Goal: Book appointment/travel/reservation

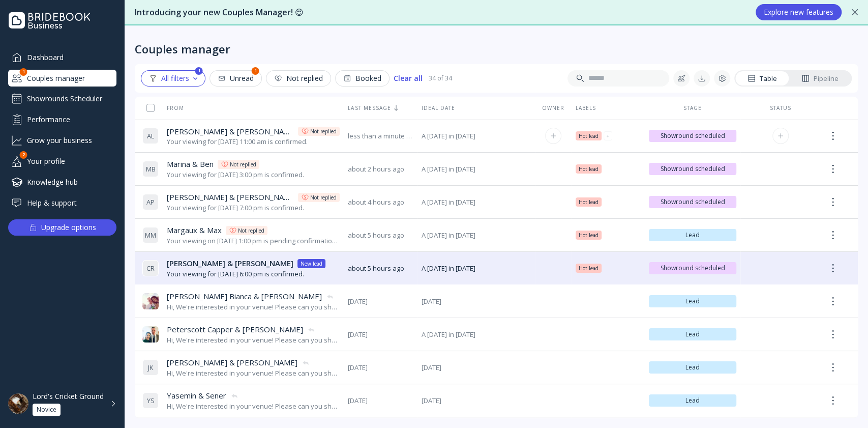
click at [319, 131] on div "[PERSON_NAME] & [PERSON_NAME] & [PERSON_NAME] replied" at bounding box center [253, 131] width 173 height 11
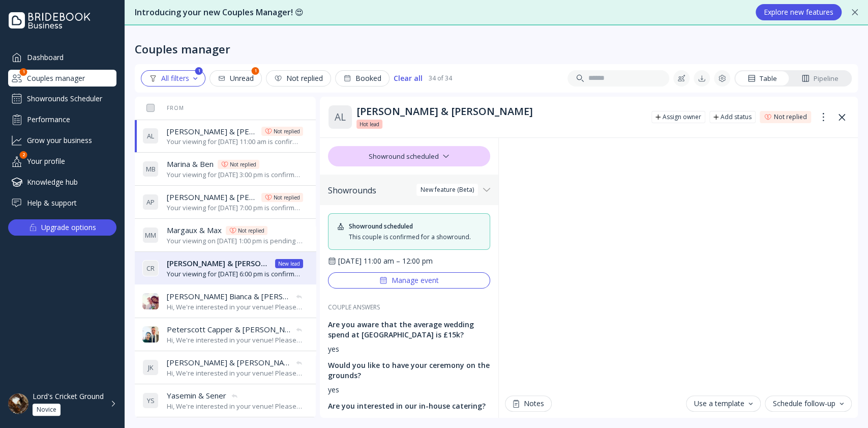
click at [59, 101] on div "Showrounds Scheduler" at bounding box center [62, 98] width 108 height 16
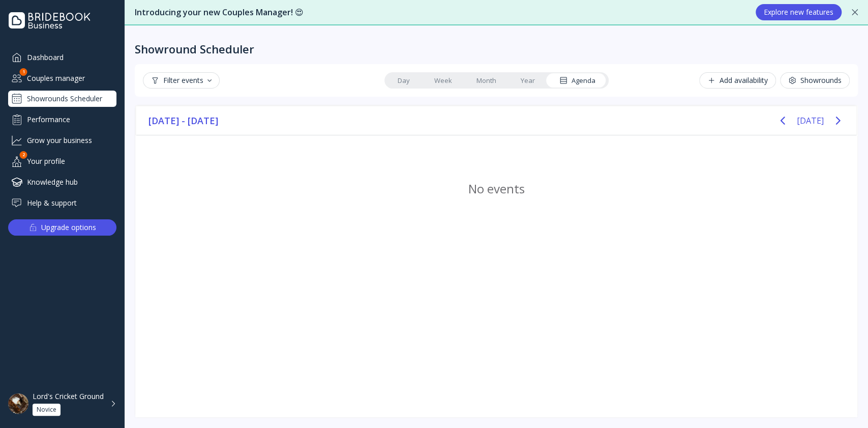
click at [838, 79] on div "Showrounds" at bounding box center [814, 80] width 53 height 8
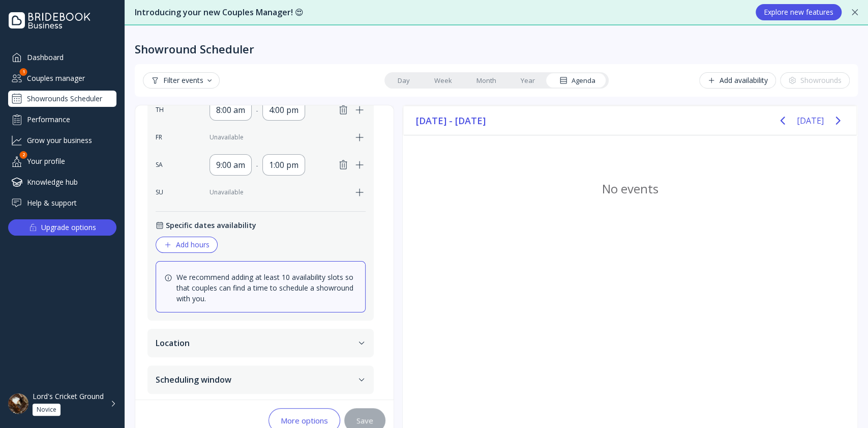
scroll to position [23, 0]
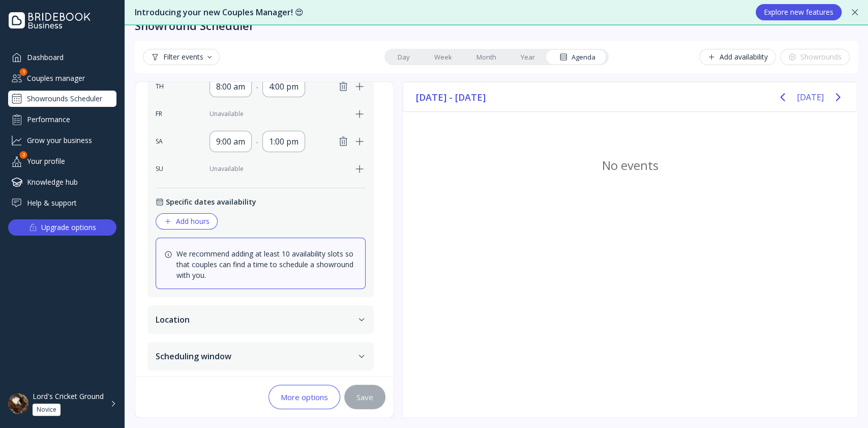
click at [273, 402] on button "More options" at bounding box center [304, 396] width 72 height 24
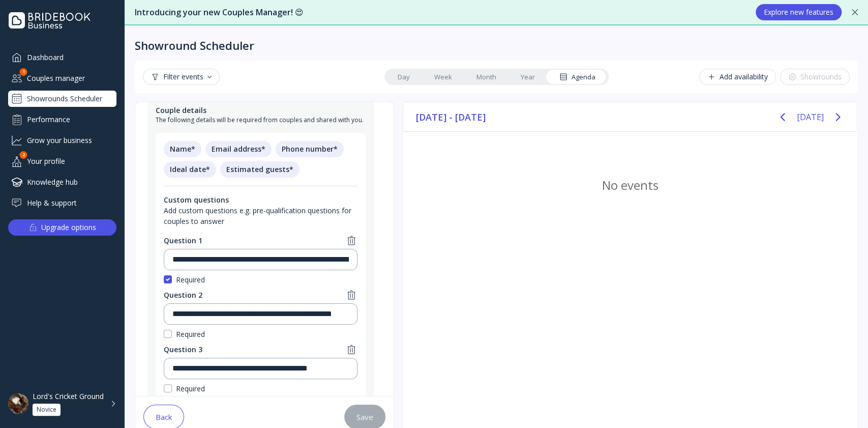
scroll to position [6, 0]
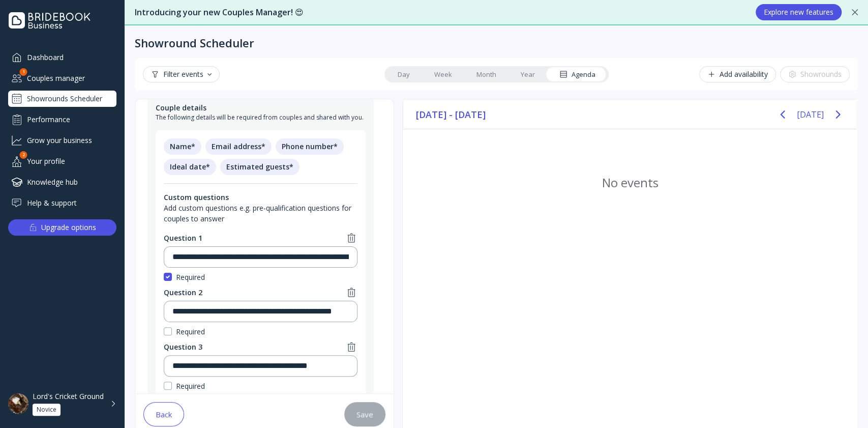
click at [456, 74] on link "Week" at bounding box center [443, 74] width 42 height 14
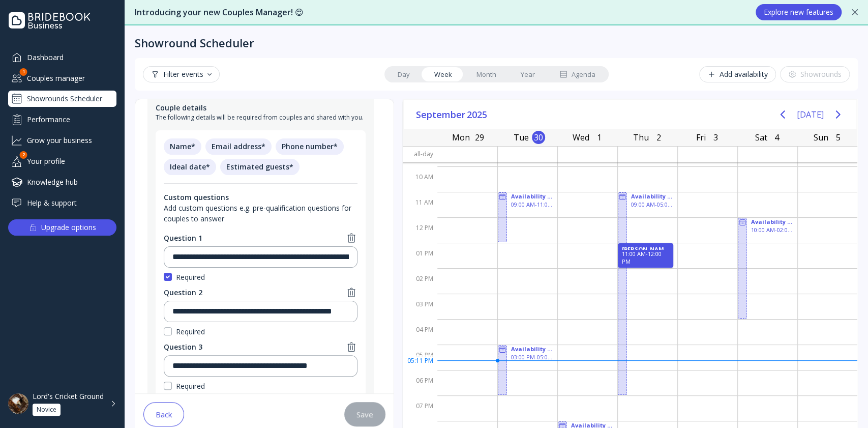
scroll to position [40, 0]
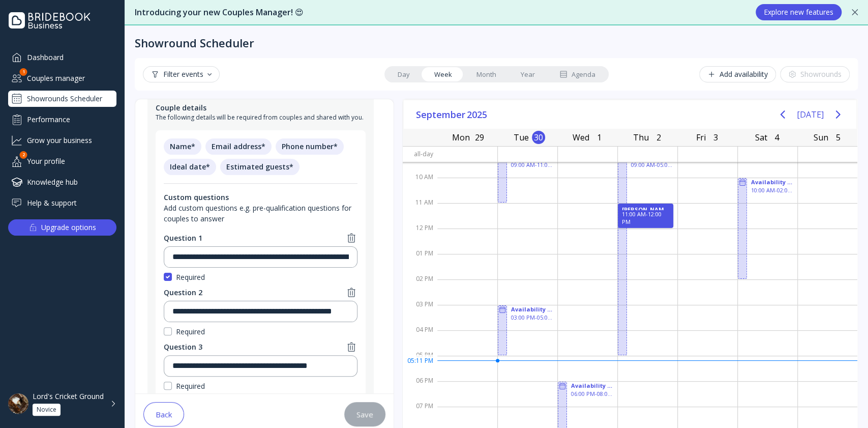
click at [486, 69] on link "Month" at bounding box center [486, 74] width 44 height 14
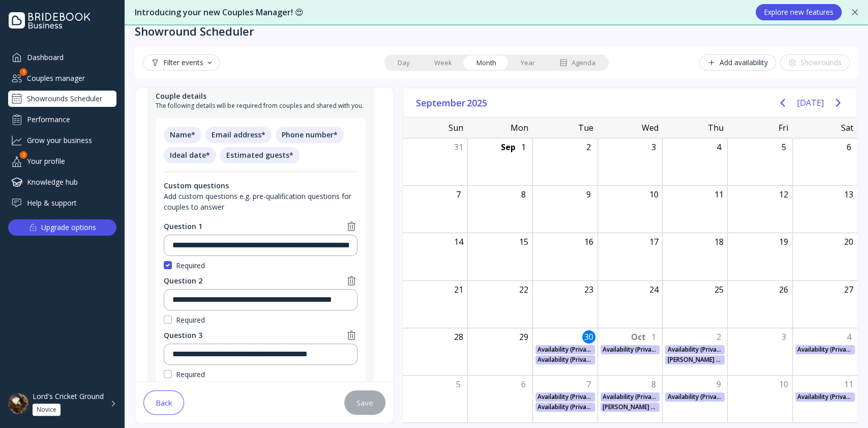
scroll to position [23, 0]
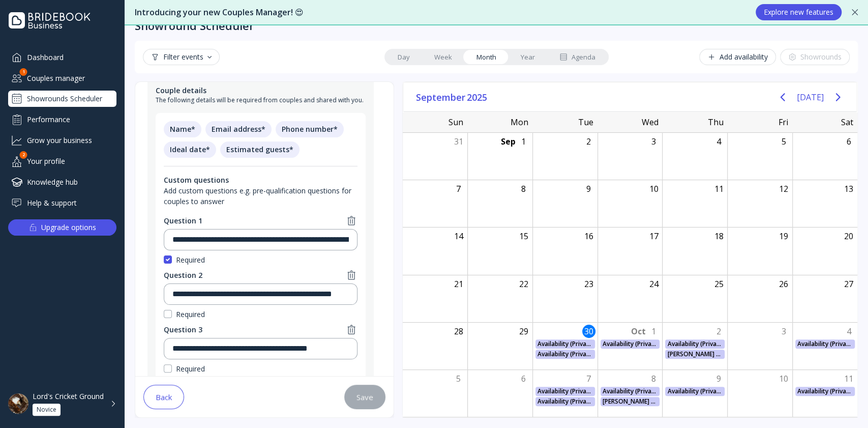
click at [527, 58] on link "Year" at bounding box center [527, 57] width 39 height 14
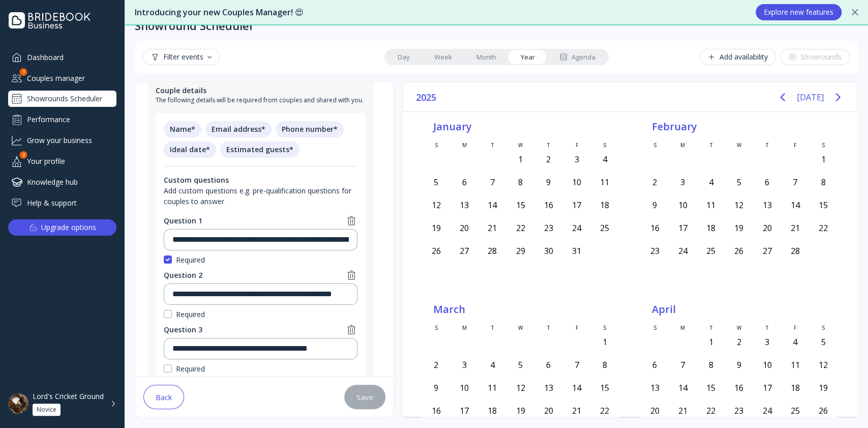
click at [577, 55] on div "Agenda" at bounding box center [577, 57] width 36 height 10
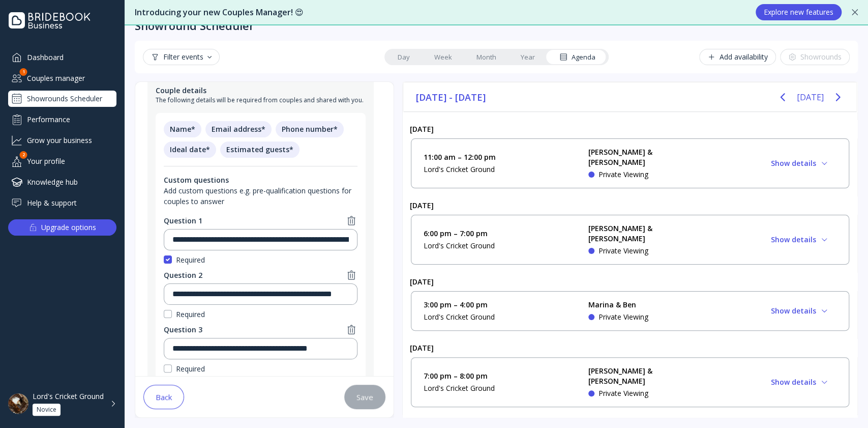
click at [193, 62] on button "Filter events" at bounding box center [181, 57] width 77 height 16
click at [297, 58] on div "Filter events Day Week Month Year Agenda Add availability Showrounds" at bounding box center [496, 57] width 707 height 16
click at [159, 389] on button "Back" at bounding box center [163, 396] width 41 height 24
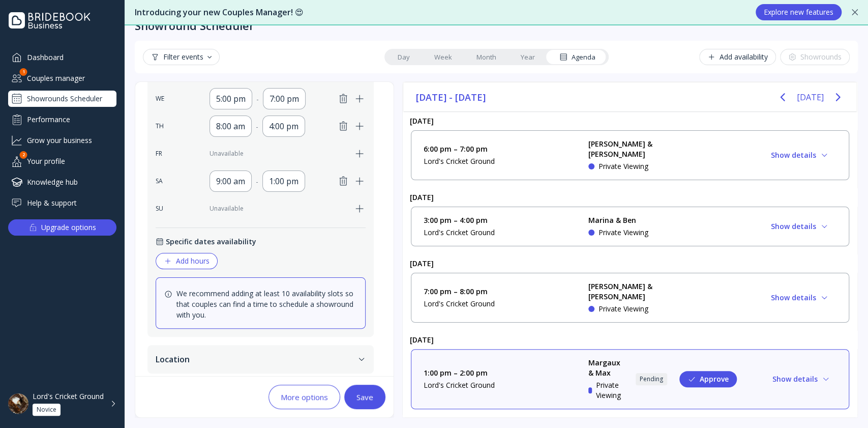
scroll to position [0, 0]
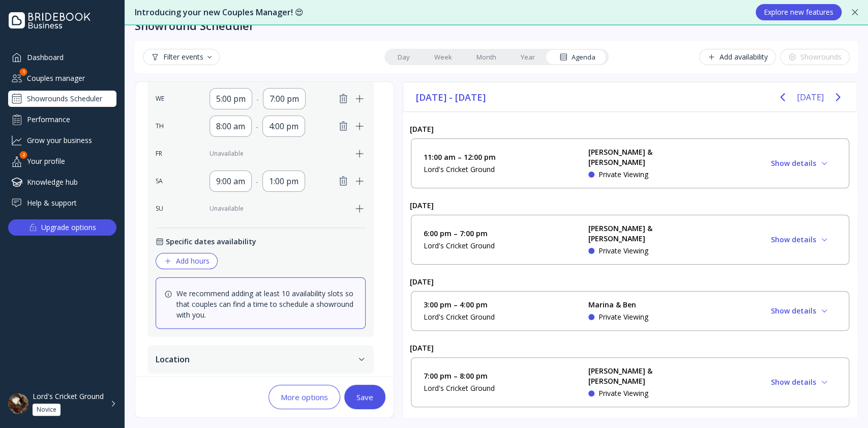
click at [360, 387] on button "Save" at bounding box center [364, 396] width 41 height 24
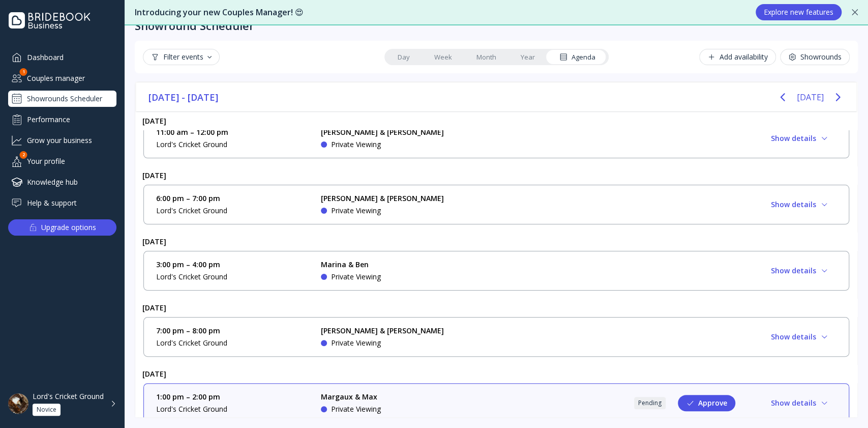
scroll to position [31, 0]
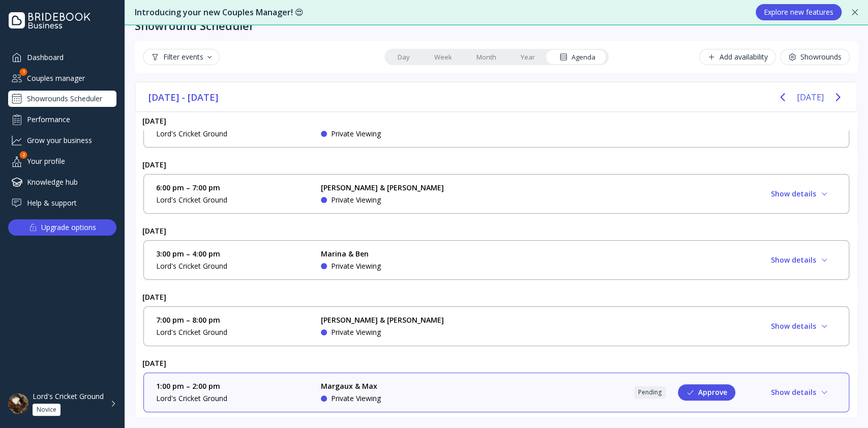
click at [772, 321] on button "Show details" at bounding box center [800, 326] width 74 height 16
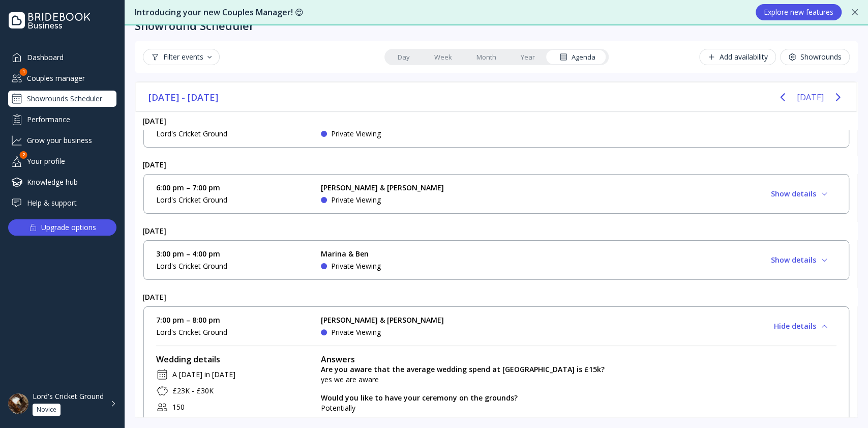
click at [772, 321] on button "Hide details" at bounding box center [801, 326] width 71 height 16
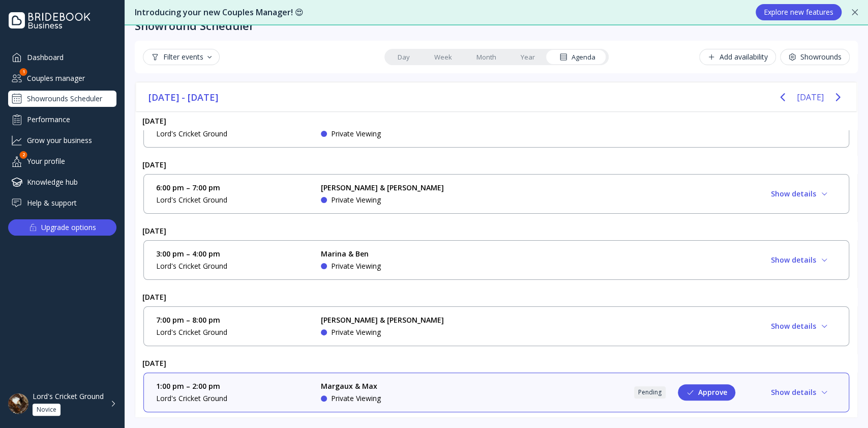
click at [791, 388] on button "Show details" at bounding box center [800, 392] width 74 height 16
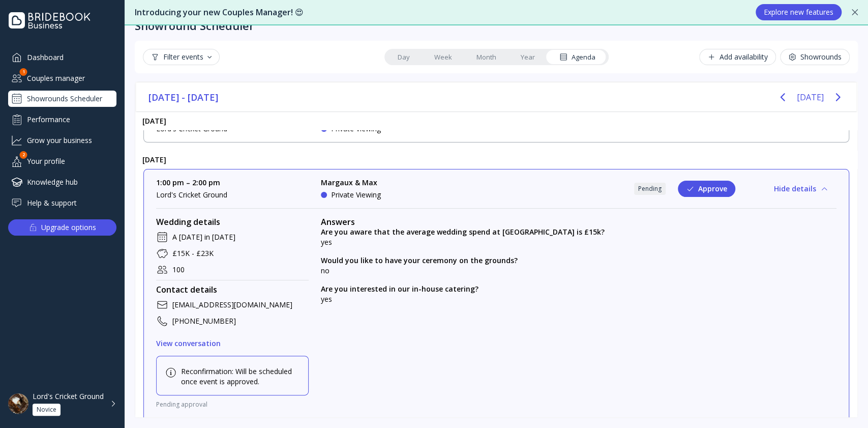
scroll to position [273, 0]
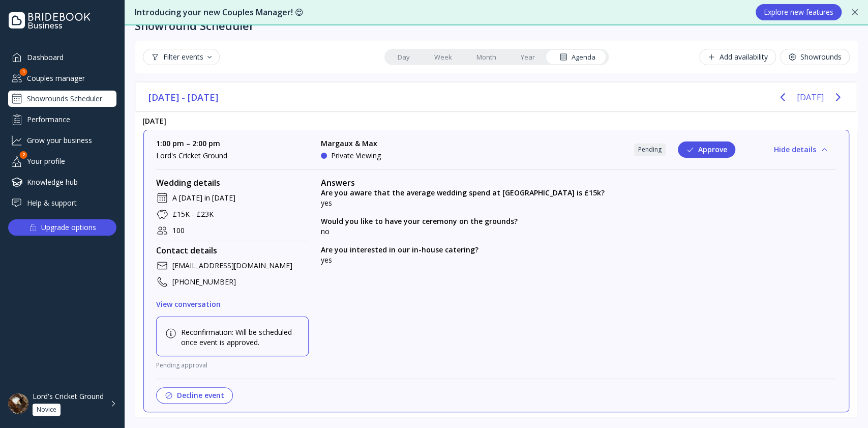
click at [514, 50] on link "Year" at bounding box center [527, 57] width 39 height 14
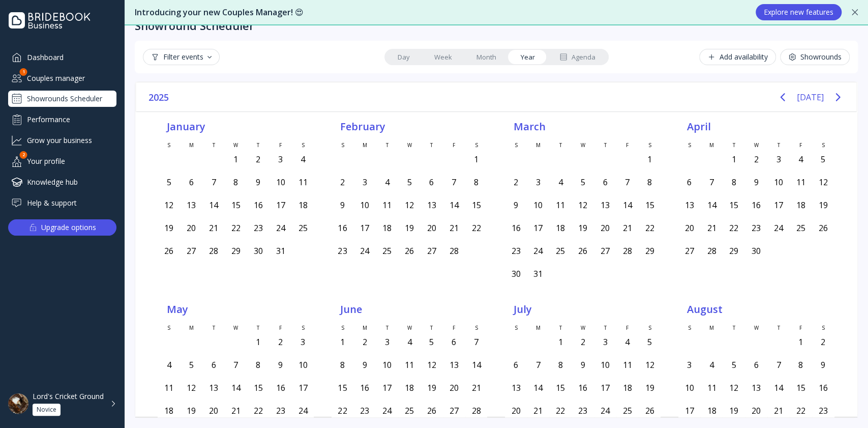
click at [481, 58] on link "Month" at bounding box center [486, 57] width 44 height 14
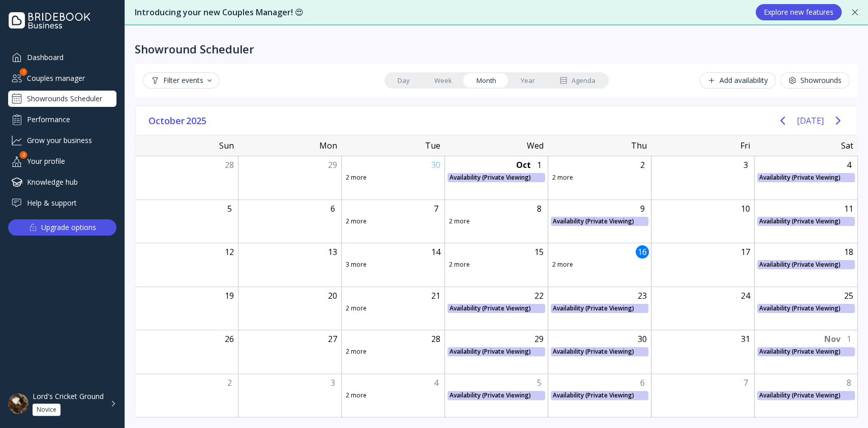
scroll to position [0, 0]
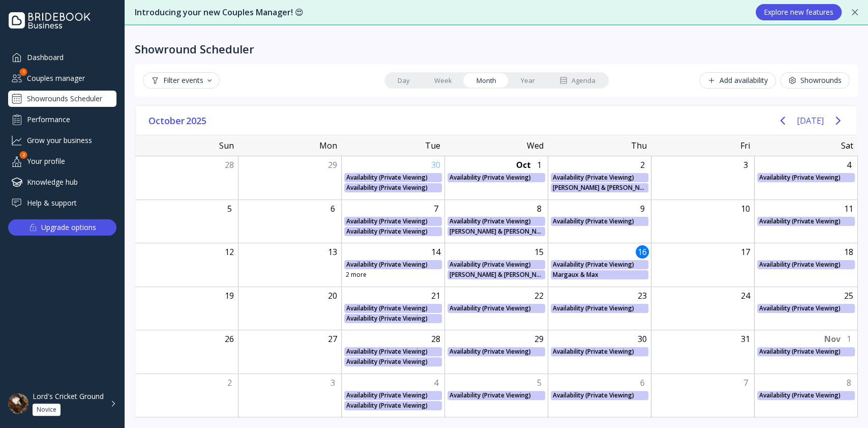
click at [453, 76] on link "Week" at bounding box center [443, 80] width 42 height 14
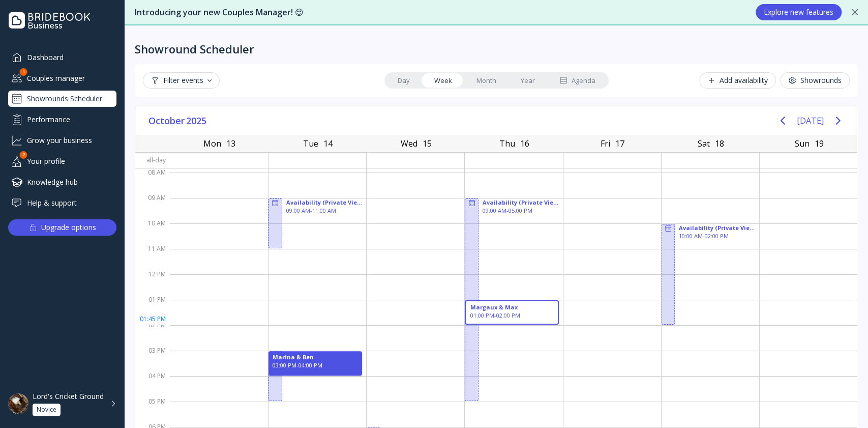
click at [519, 318] on div "01:00 PM - 02:00 PM" at bounding box center [511, 315] width 83 height 8
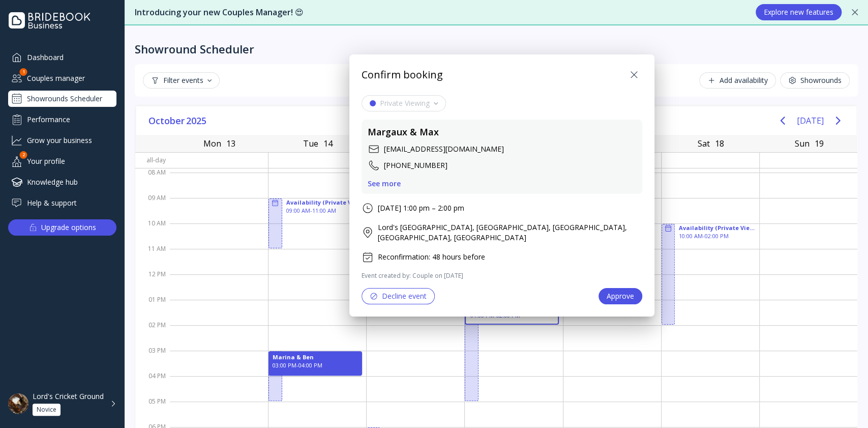
click at [536, 313] on div at bounding box center [434, 214] width 1030 height 590
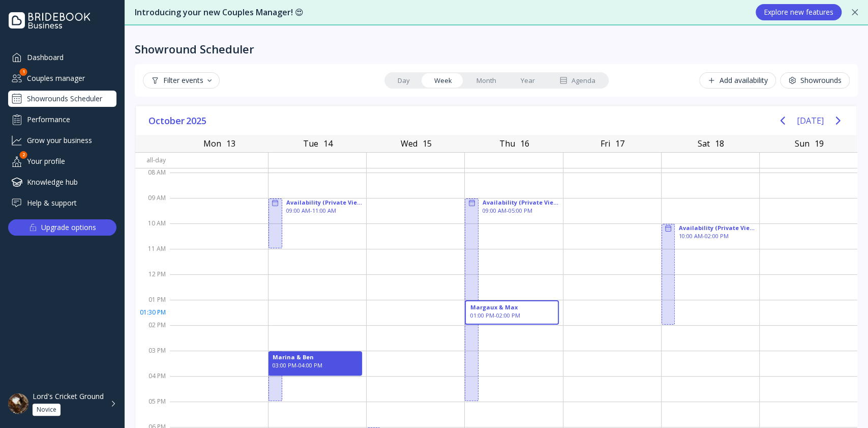
click at [510, 312] on div "01:00 PM - 02:00 PM" at bounding box center [511, 315] width 83 height 8
